Goal: Information Seeking & Learning: Learn about a topic

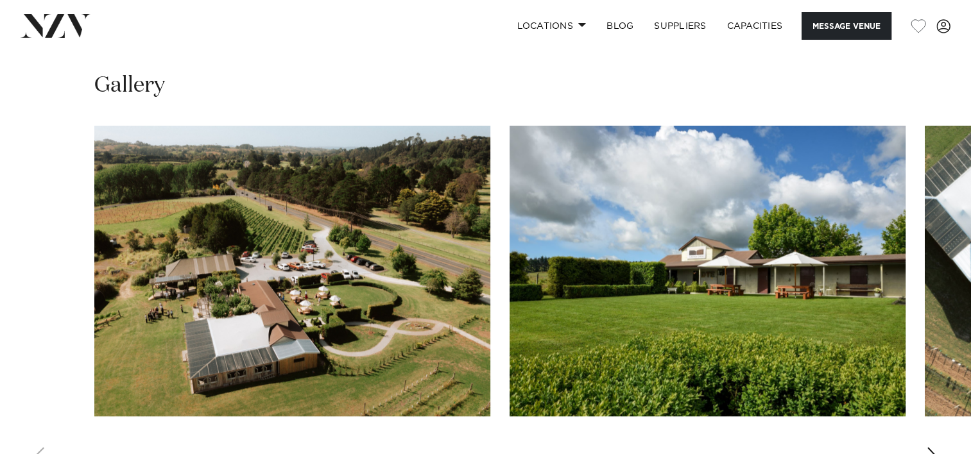
scroll to position [1226, 0]
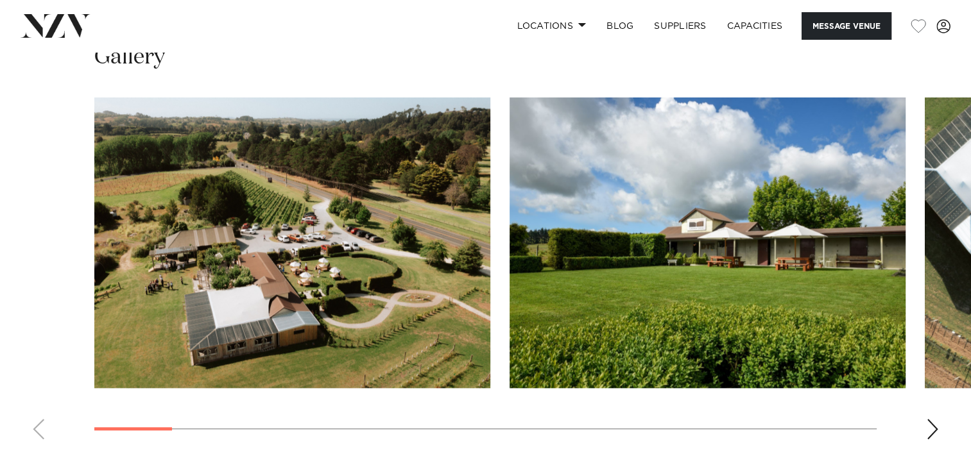
click at [932, 419] on div "Next slide" at bounding box center [932, 429] width 13 height 21
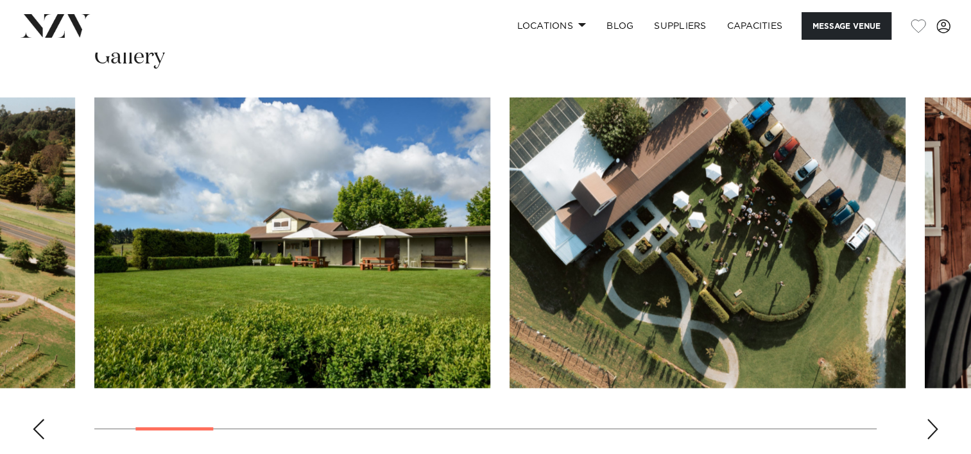
click at [932, 419] on div "Next slide" at bounding box center [932, 429] width 13 height 21
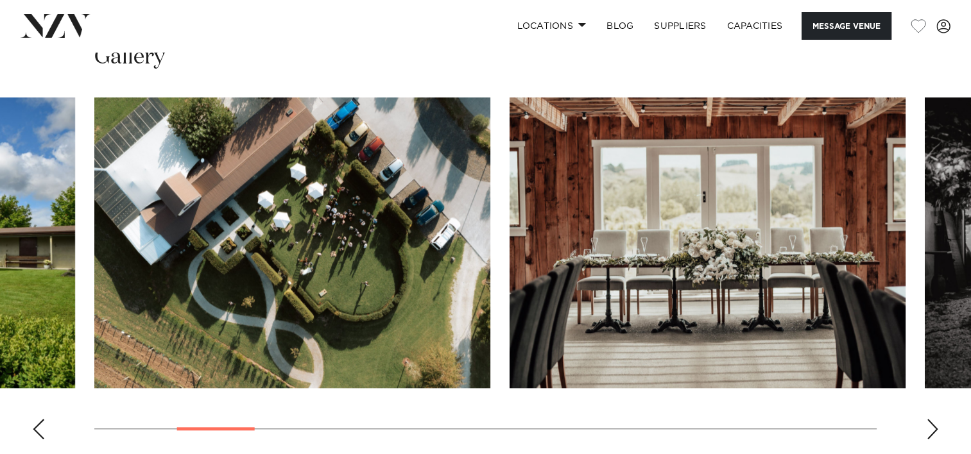
click at [932, 419] on div "Next slide" at bounding box center [932, 429] width 13 height 21
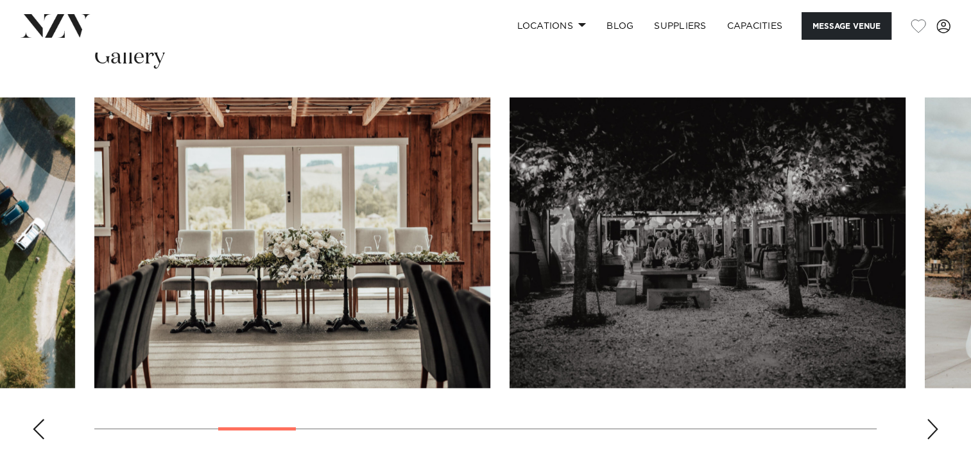
click at [28, 408] on swiper-container at bounding box center [485, 274] width 971 height 352
click at [35, 419] on div "Previous slide" at bounding box center [38, 429] width 13 height 21
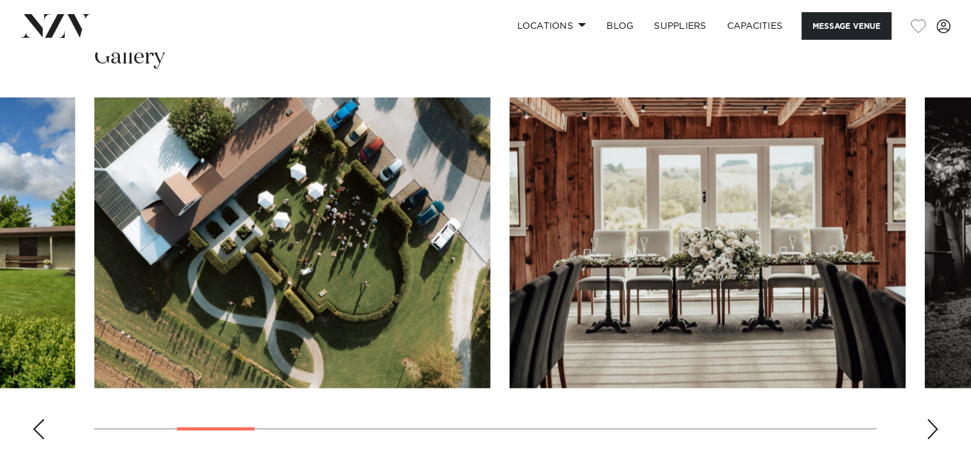
click at [35, 419] on div "Previous slide" at bounding box center [38, 429] width 13 height 21
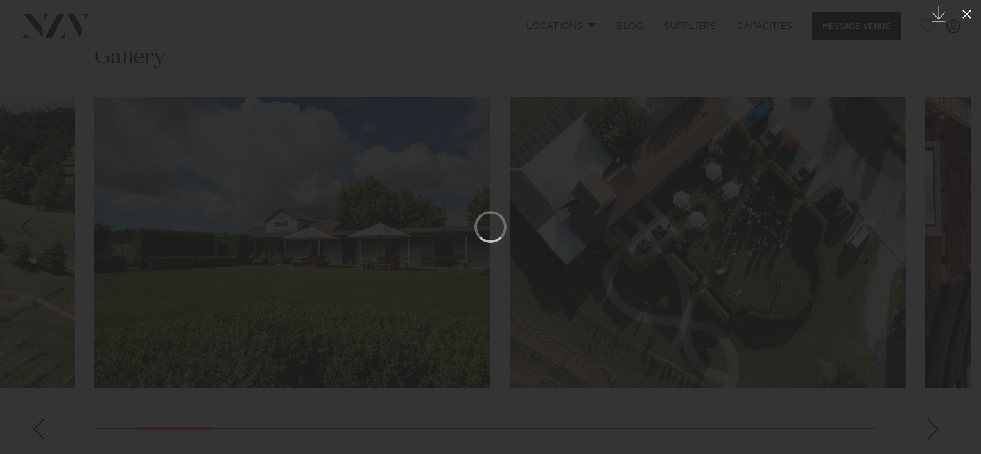
click at [961, 10] on icon at bounding box center [966, 13] width 15 height 15
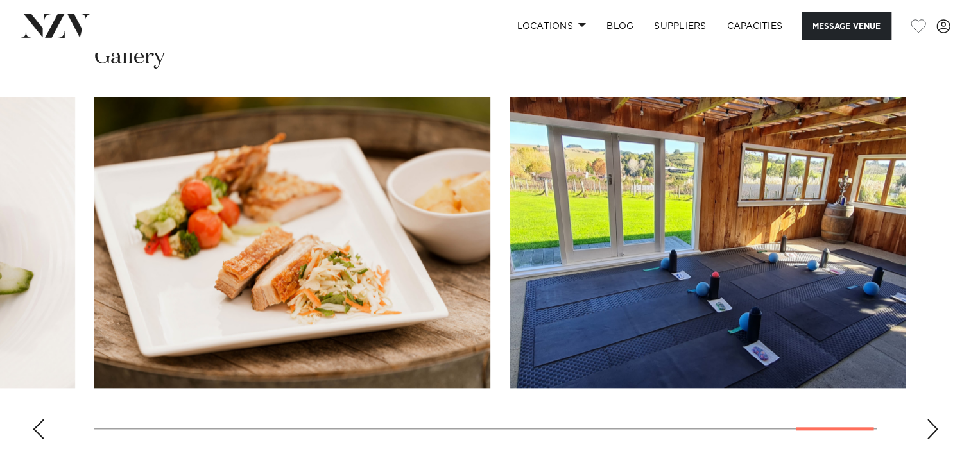
click at [930, 419] on div "Next slide" at bounding box center [932, 429] width 13 height 21
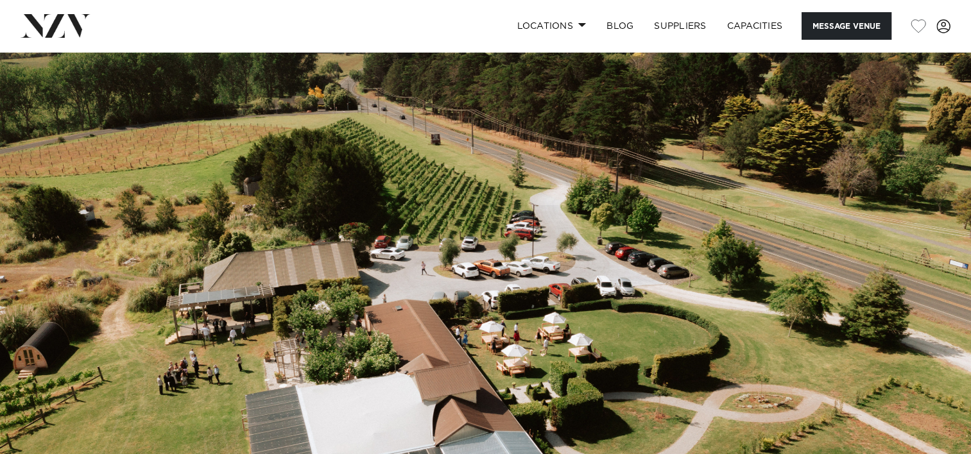
click at [465, 18] on div "Locations [GEOGRAPHIC_DATA] [GEOGRAPHIC_DATA] [GEOGRAPHIC_DATA] [GEOGRAPHIC_DAT…" at bounding box center [625, 26] width 650 height 28
